Goal: Information Seeking & Learning: Learn about a topic

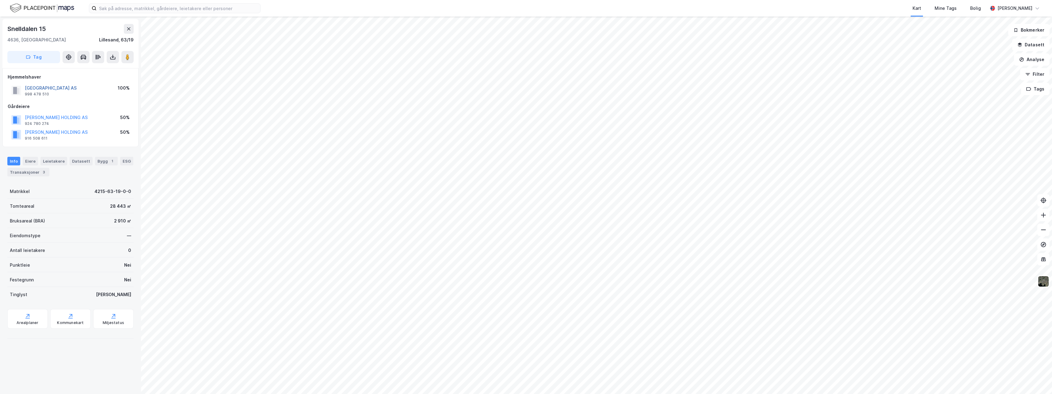
click at [0, 0] on button "[GEOGRAPHIC_DATA] AS" at bounding box center [0, 0] width 0 height 0
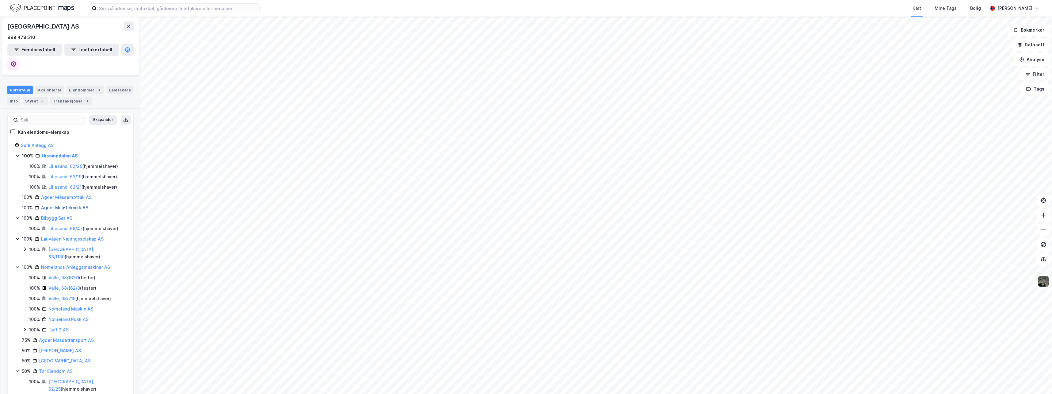
scroll to position [61, 0]
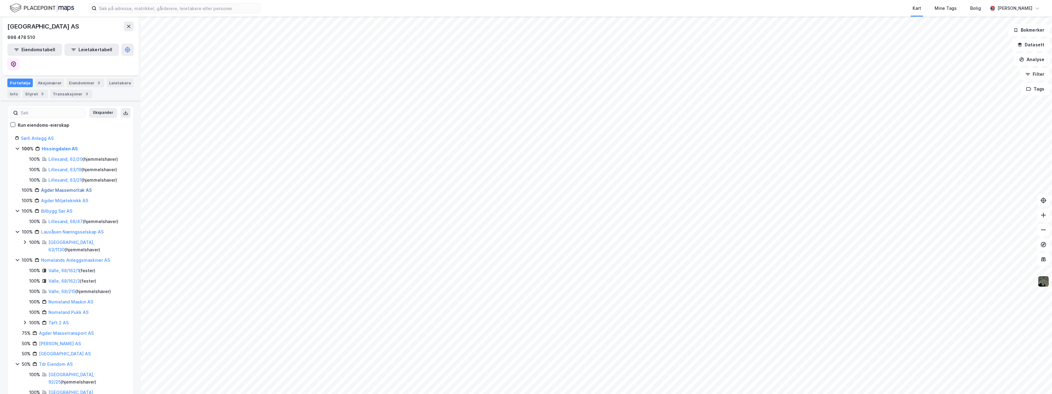
click at [64, 187] on link "Agder Massemottak AS" at bounding box center [66, 189] width 51 height 5
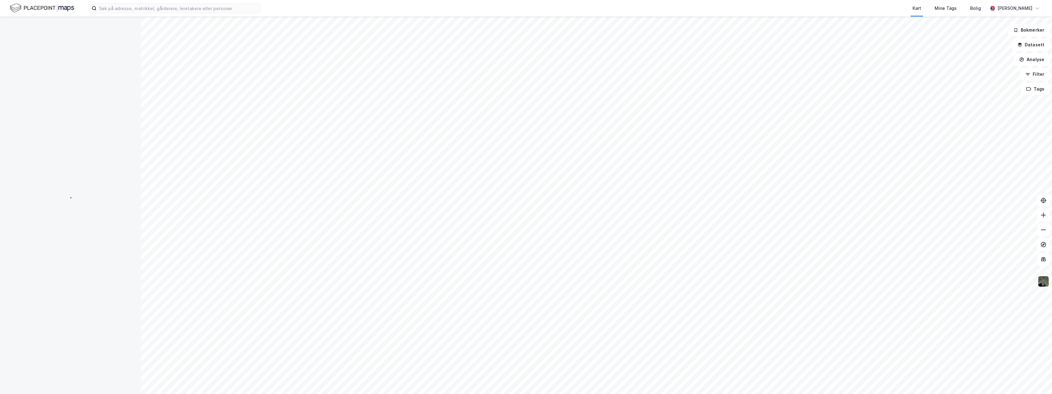
scroll to position [0, 0]
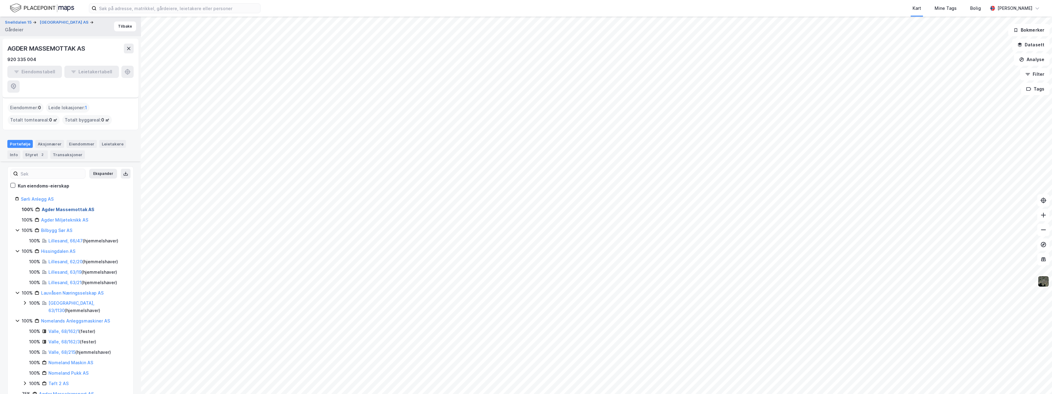
click at [55, 207] on link "Agder Massemottak AS" at bounding box center [68, 209] width 53 height 5
drag, startPoint x: 61, startPoint y: 194, endPoint x: 49, endPoint y: 218, distance: 27.0
click at [49, 227] on div "Bilbygg Sør AS" at bounding box center [56, 230] width 31 height 7
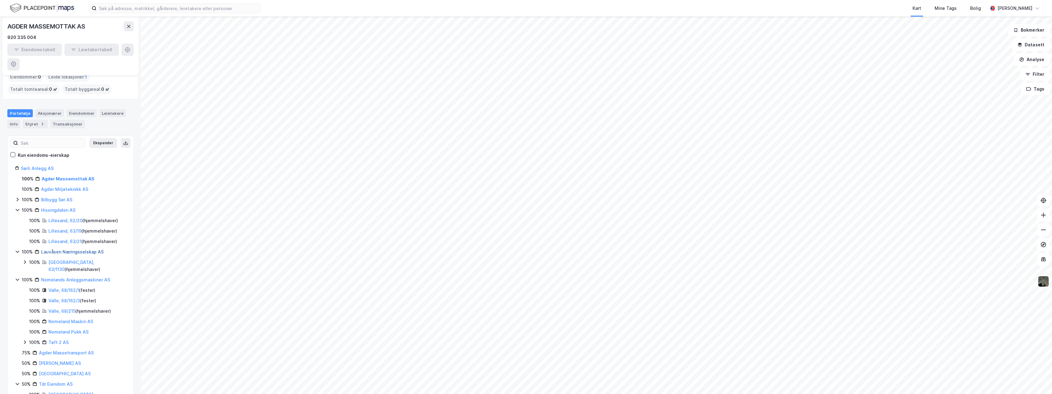
click at [62, 249] on link "Lauvåsen Næringsselskap AS" at bounding box center [72, 251] width 63 height 5
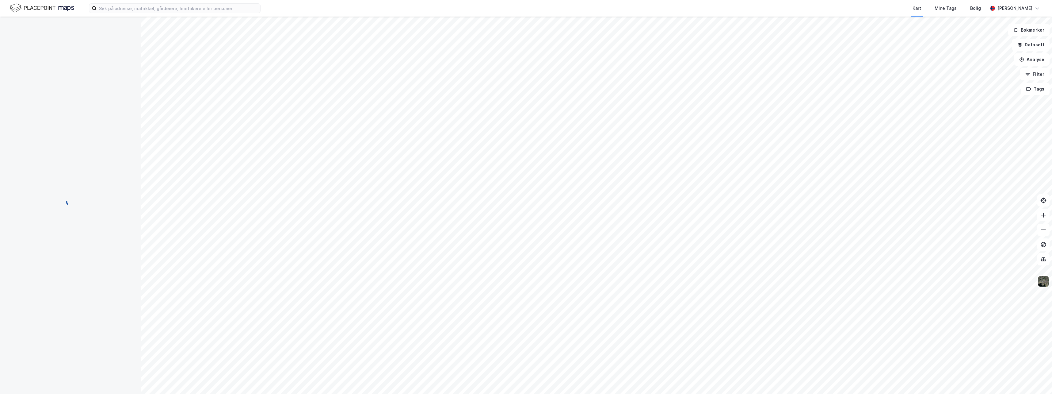
scroll to position [0, 0]
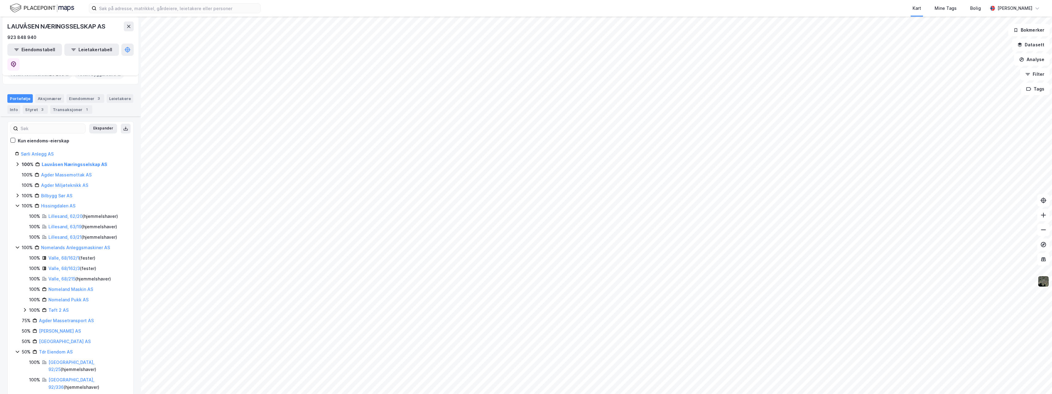
scroll to position [61, 0]
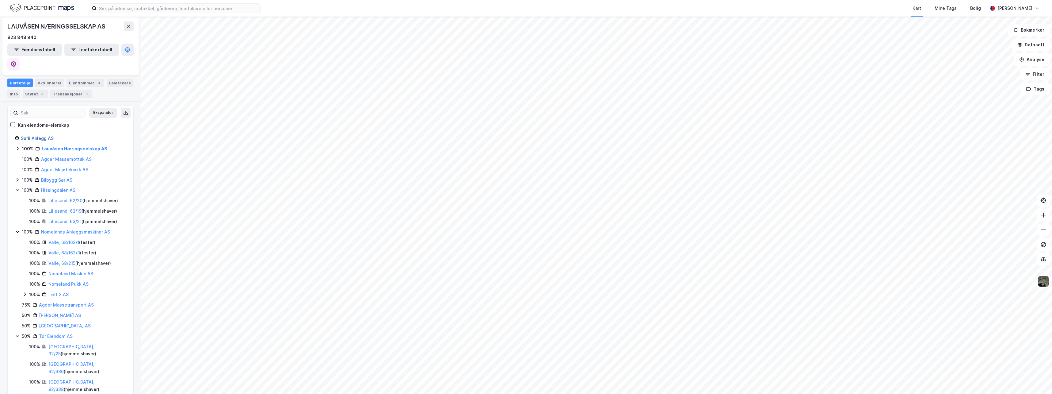
click at [40, 136] on link "Sørli Anlegg AS" at bounding box center [37, 138] width 33 height 5
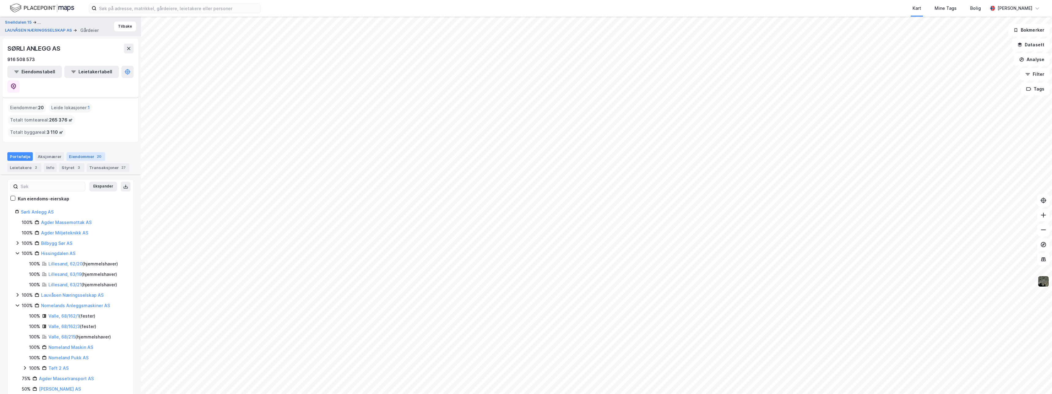
click at [82, 152] on div "Eiendommer 20" at bounding box center [86, 156] width 39 height 9
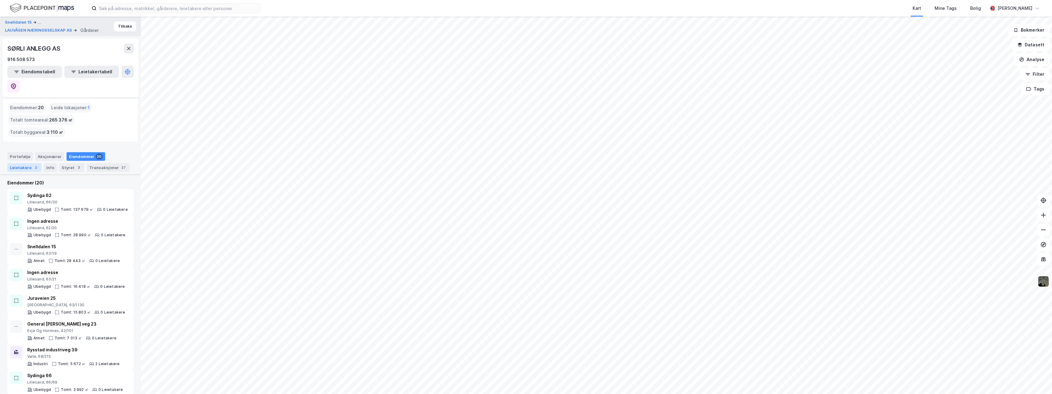
click at [24, 163] on div "Leietakere 2" at bounding box center [24, 167] width 34 height 9
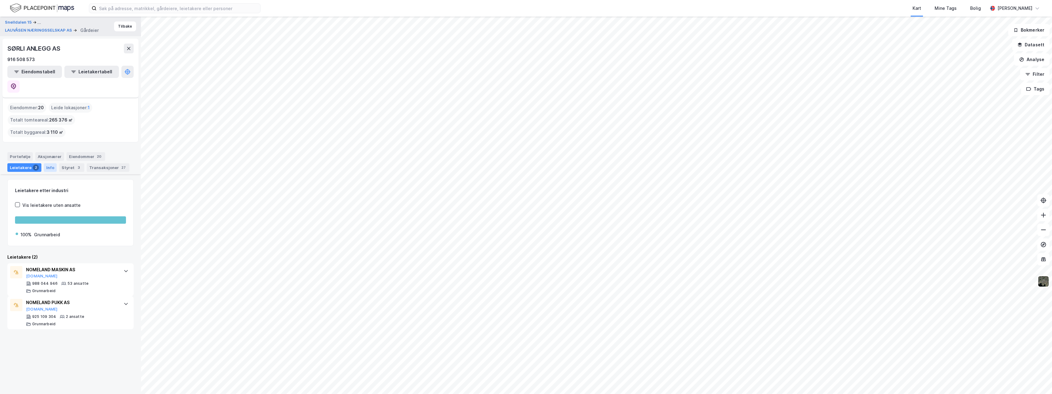
click at [47, 163] on div "Info" at bounding box center [50, 167] width 13 height 9
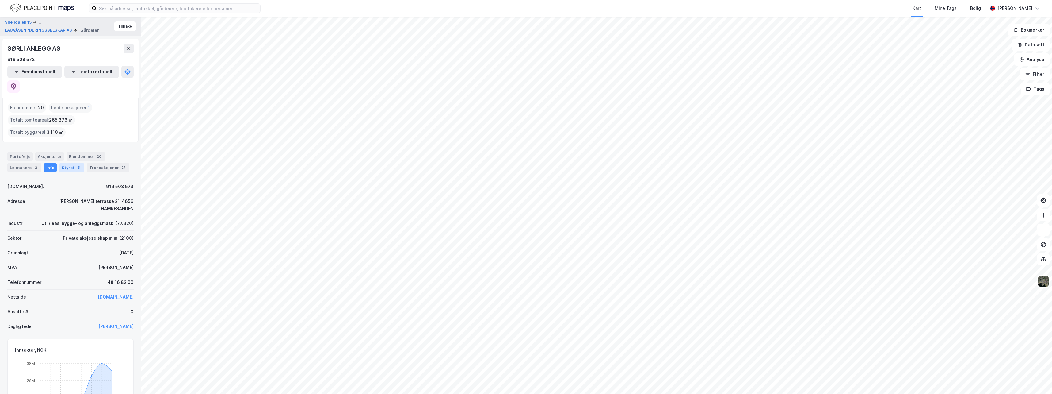
click at [69, 163] on div "Styret 3" at bounding box center [71, 167] width 25 height 9
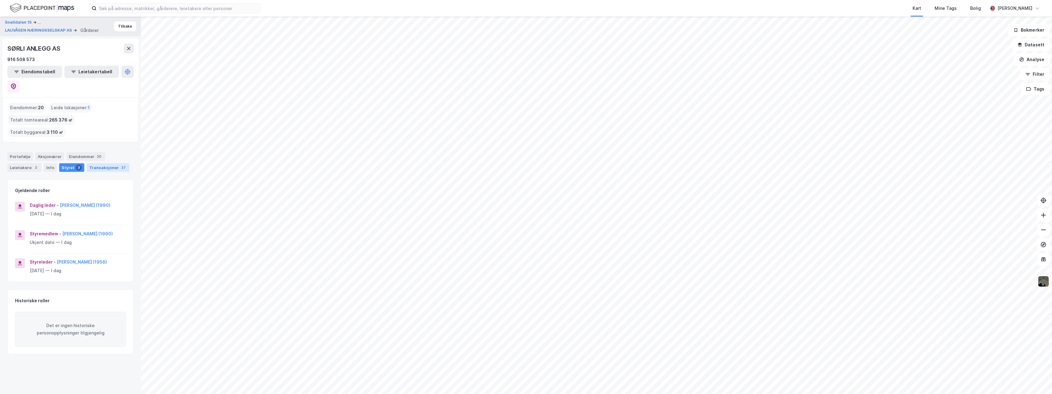
click at [114, 163] on div "Transaksjoner 27" at bounding box center [108, 167] width 43 height 9
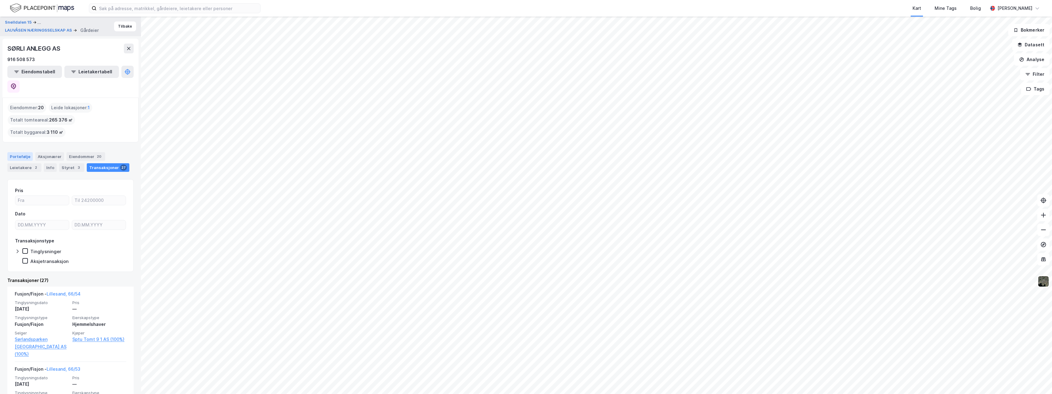
click at [25, 152] on div "Portefølje" at bounding box center [19, 156] width 25 height 9
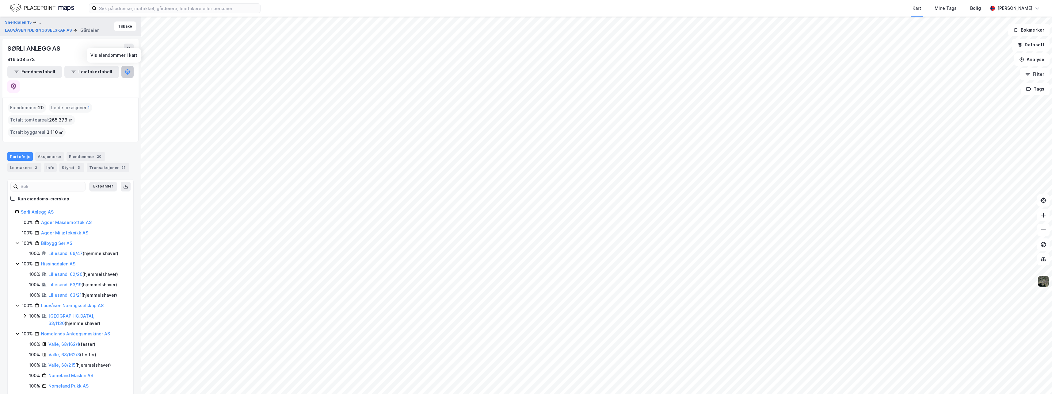
click at [125, 73] on icon at bounding box center [128, 72] width 6 height 6
click at [72, 72] on icon "button" at bounding box center [73, 71] width 3 height 1
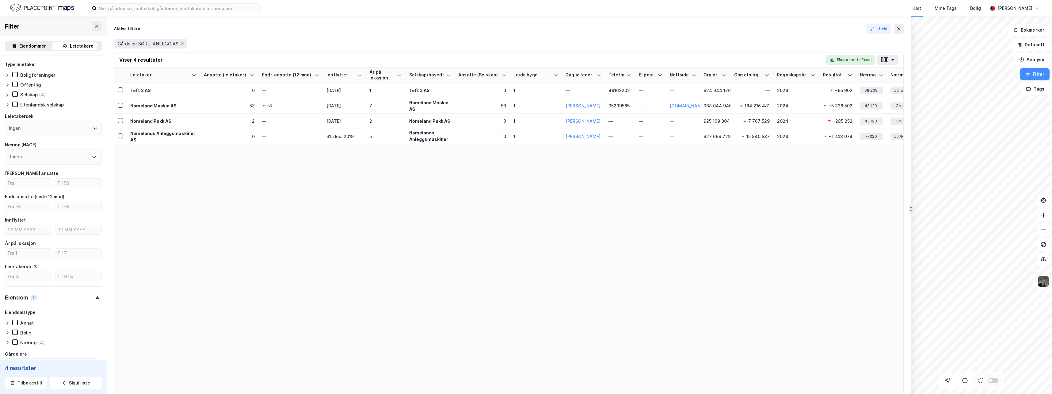
click at [32, 47] on div "Eiendommer" at bounding box center [32, 45] width 27 height 7
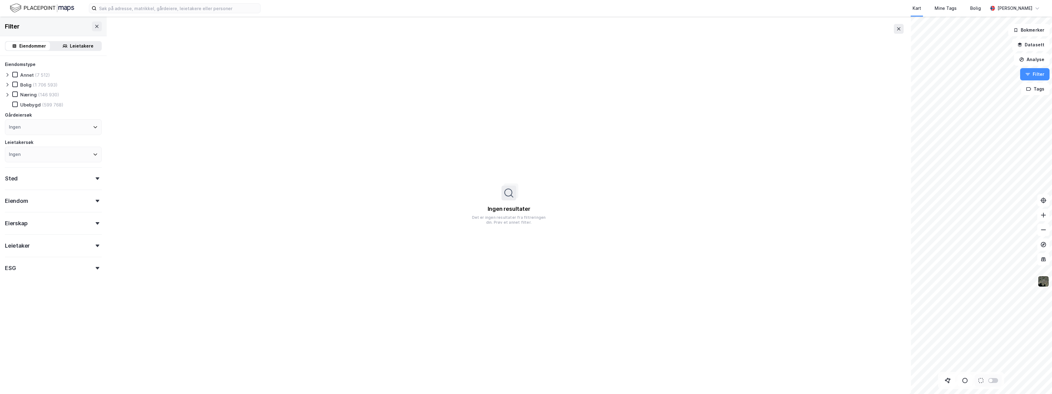
click at [21, 46] on div "Eiendommer" at bounding box center [32, 45] width 27 height 7
click at [95, 25] on icon at bounding box center [96, 26] width 3 height 3
